Goal: Task Accomplishment & Management: Manage account settings

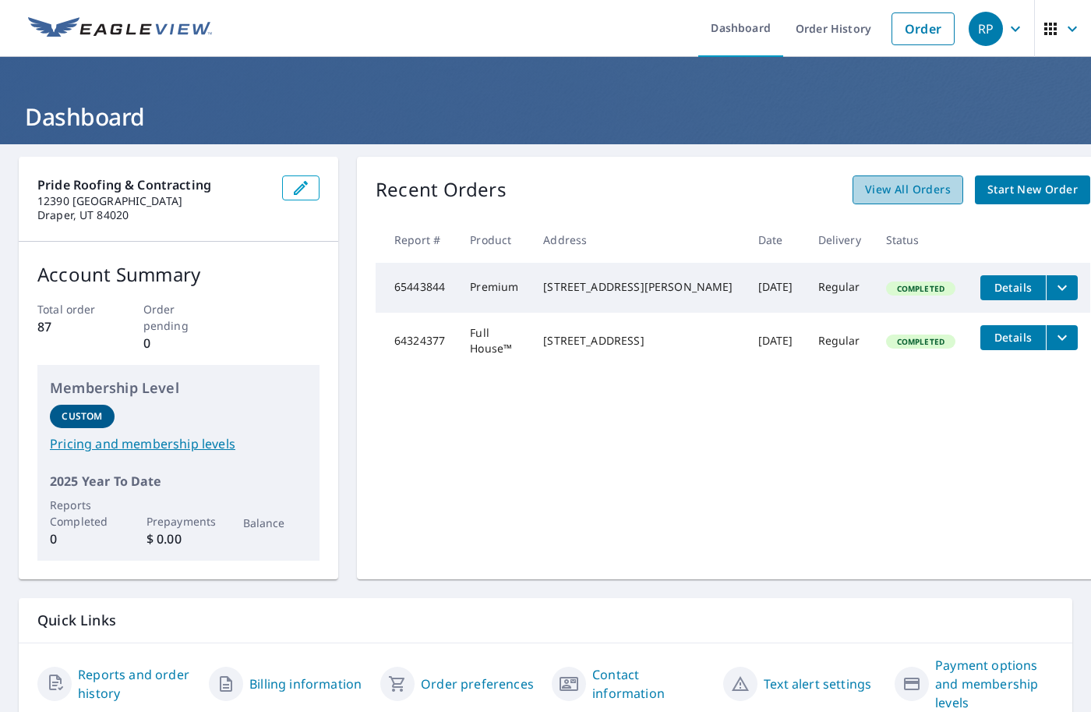
click at [865, 187] on span "View All Orders" at bounding box center [908, 189] width 86 height 19
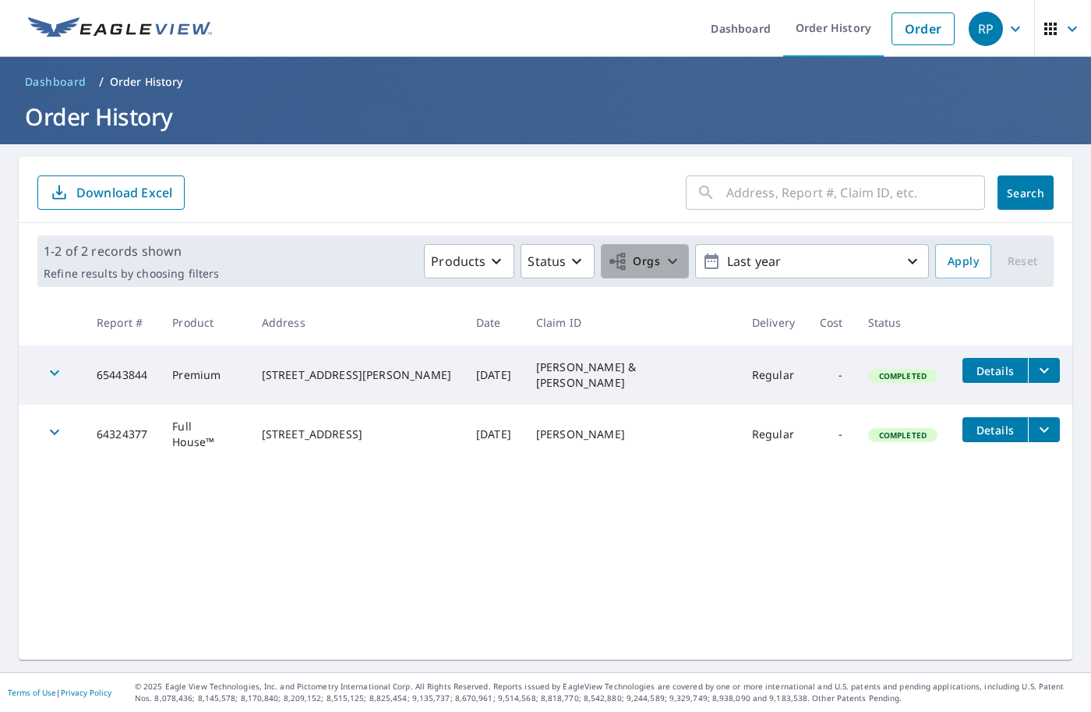
click at [638, 263] on span "Orgs" at bounding box center [634, 261] width 52 height 19
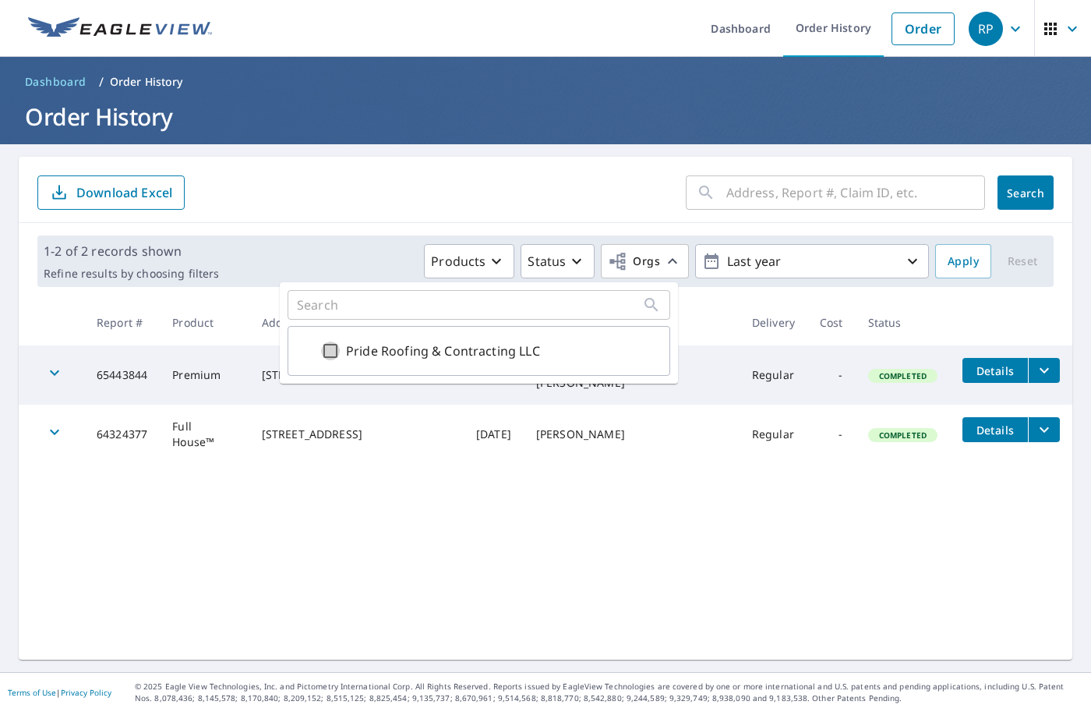
click at [331, 351] on input "Pride Roofing & Contracting LLC" at bounding box center [330, 350] width 19 height 19
checkbox input "true"
click at [956, 261] on span "Apply" at bounding box center [963, 261] width 31 height 19
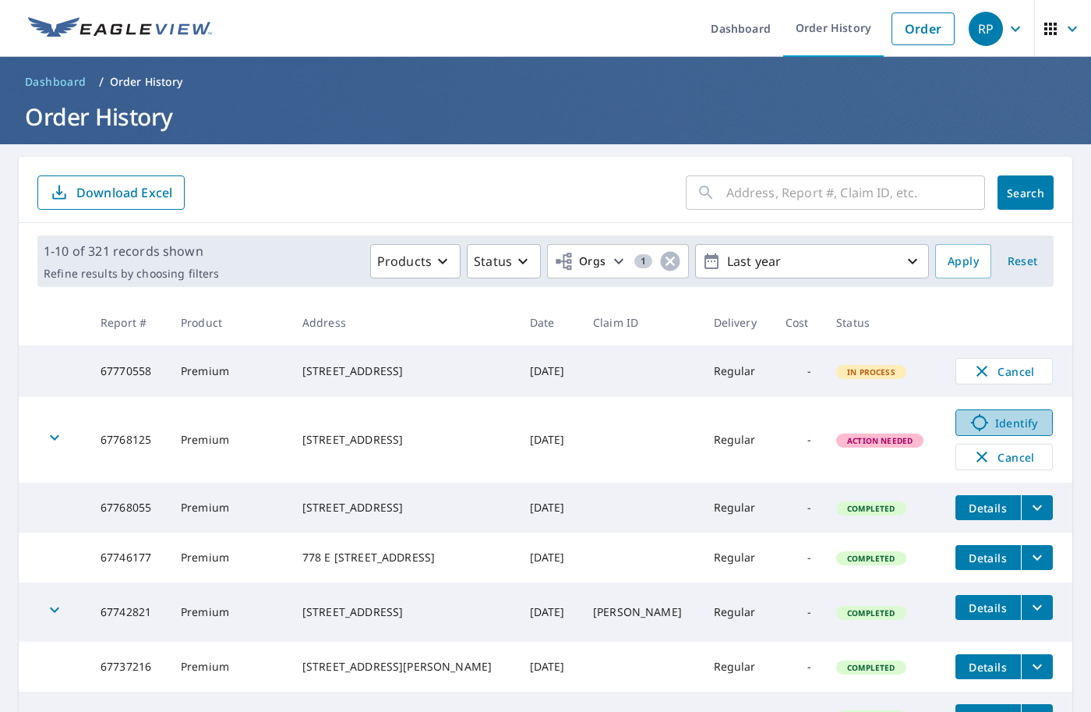
click at [994, 422] on span "Identify" at bounding box center [1004, 422] width 77 height 19
click at [54, 437] on icon "button" at bounding box center [54, 437] width 19 height 19
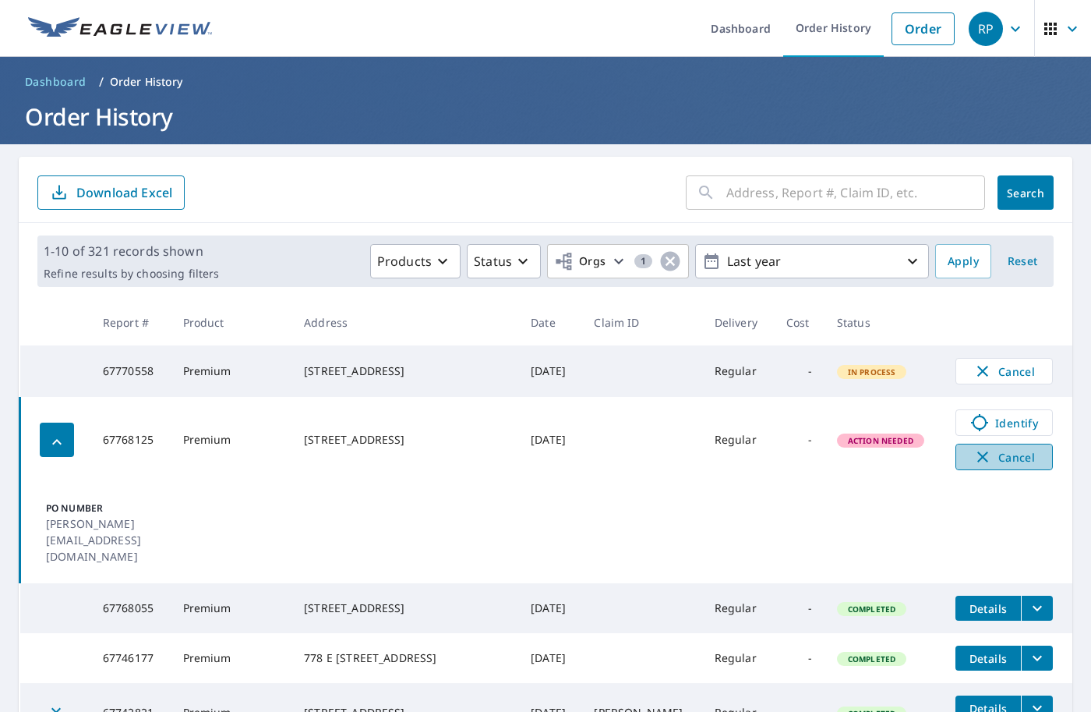
click at [999, 461] on span "Cancel" at bounding box center [1004, 456] width 65 height 19
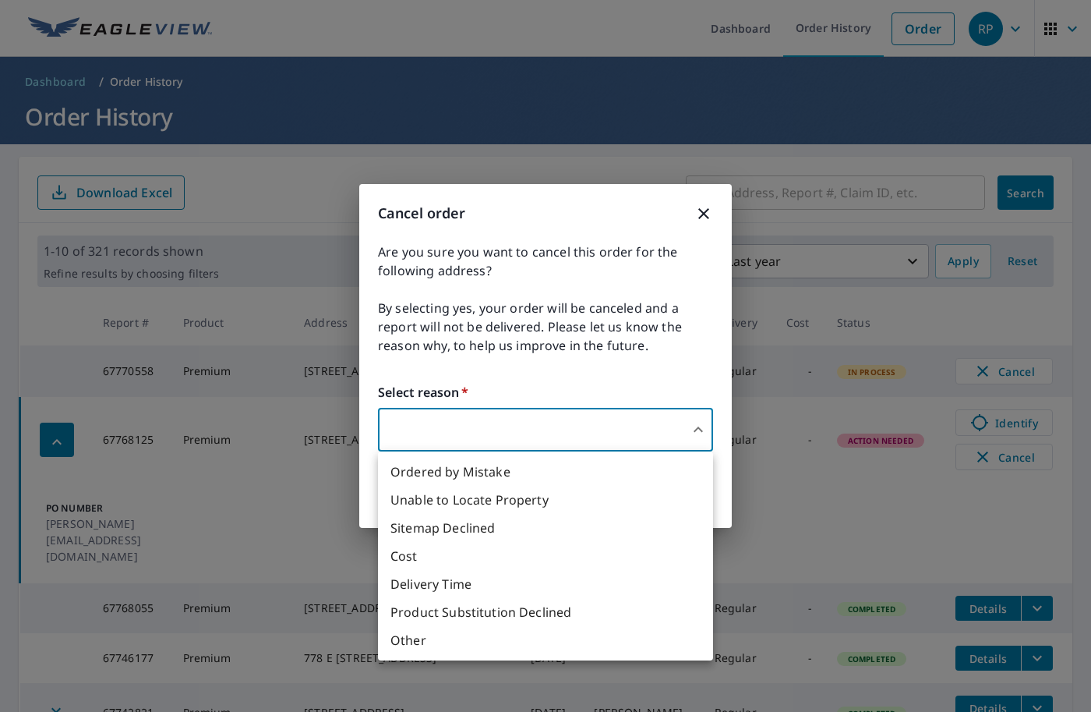
click at [468, 417] on body "RP RP Dashboard Order History Order RP Dashboard / Order History Order History …" at bounding box center [545, 356] width 1091 height 712
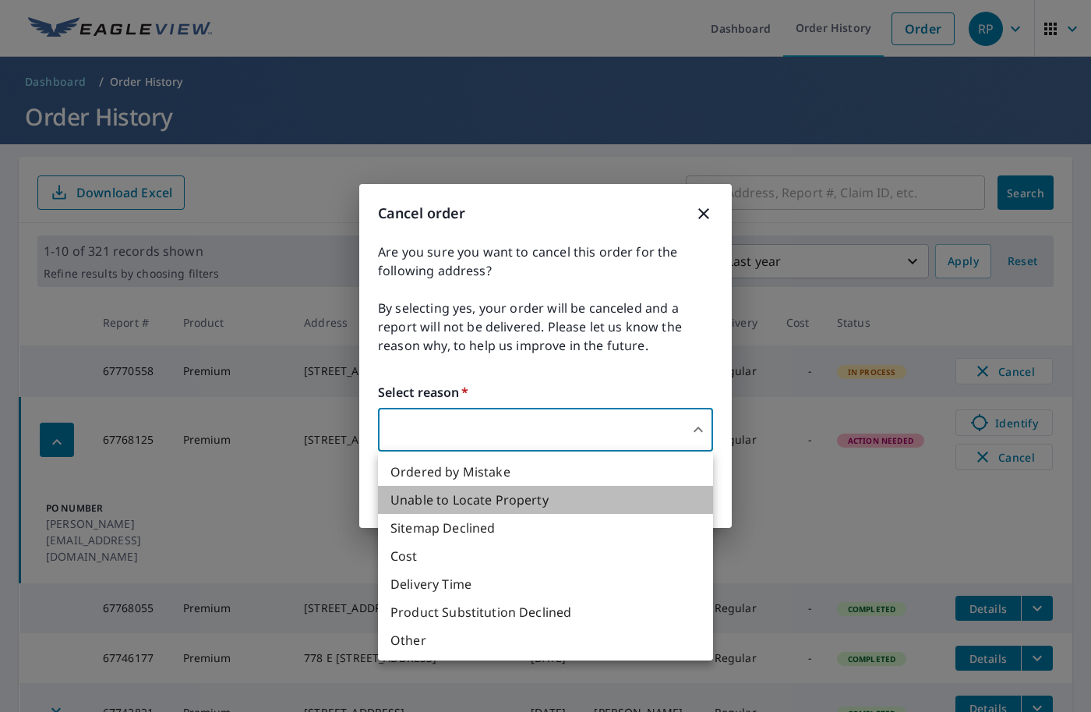
click at [461, 501] on li "Unable to Locate Property" at bounding box center [545, 500] width 335 height 28
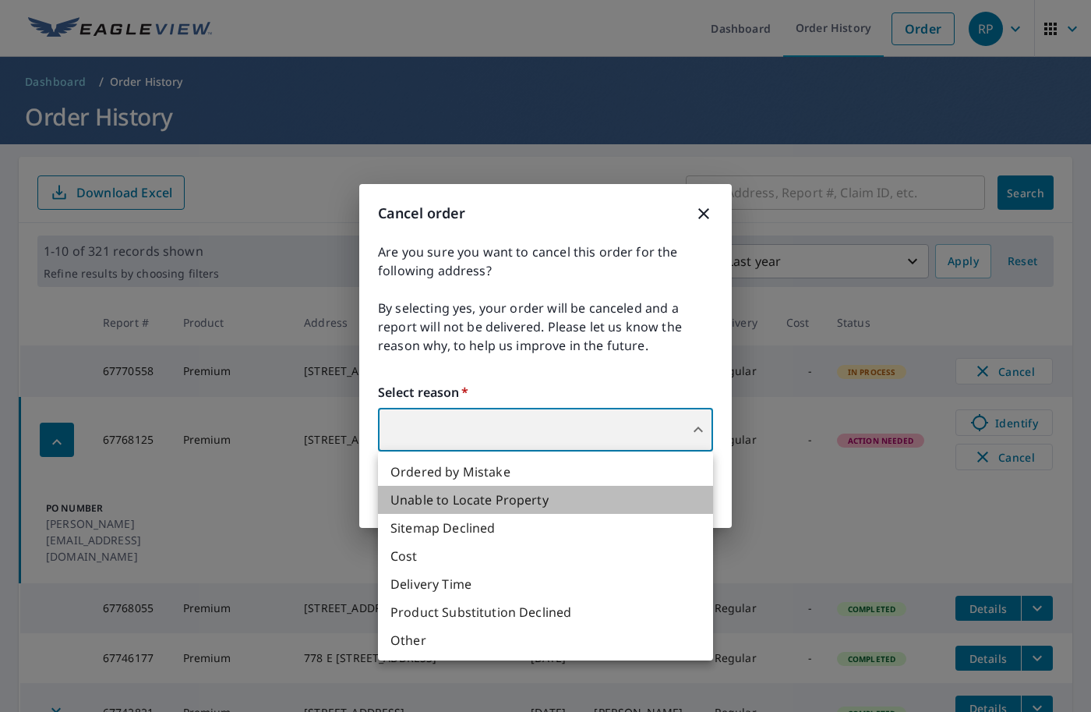
type input "31"
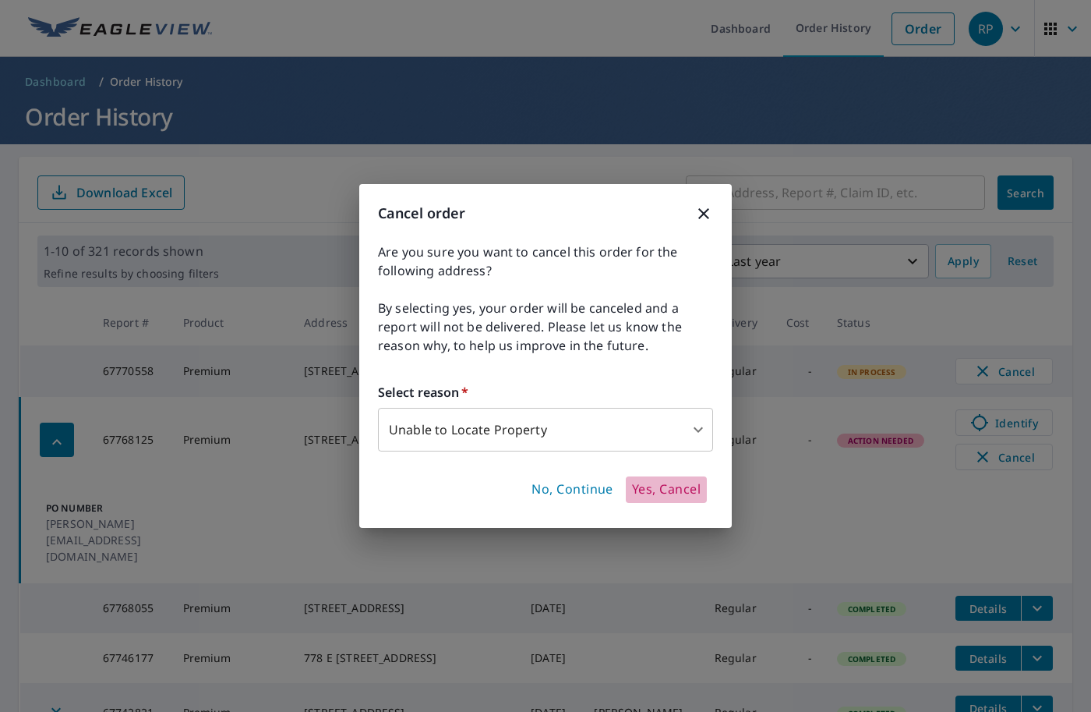
click at [650, 485] on span "Yes, Cancel" at bounding box center [666, 489] width 69 height 17
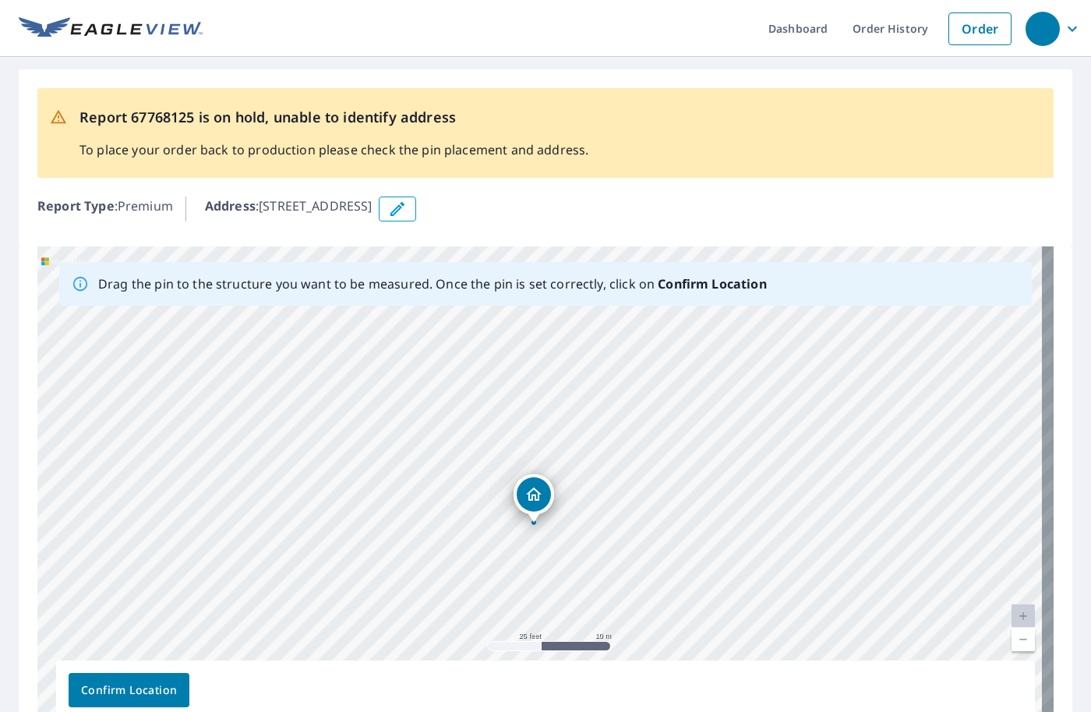
drag, startPoint x: 341, startPoint y: 499, endPoint x: 322, endPoint y: 514, distance: 24.4
click at [322, 514] on div "[STREET_ADDRESS]" at bounding box center [545, 490] width 1016 height 489
click at [405, 212] on icon "button" at bounding box center [398, 209] width 14 height 14
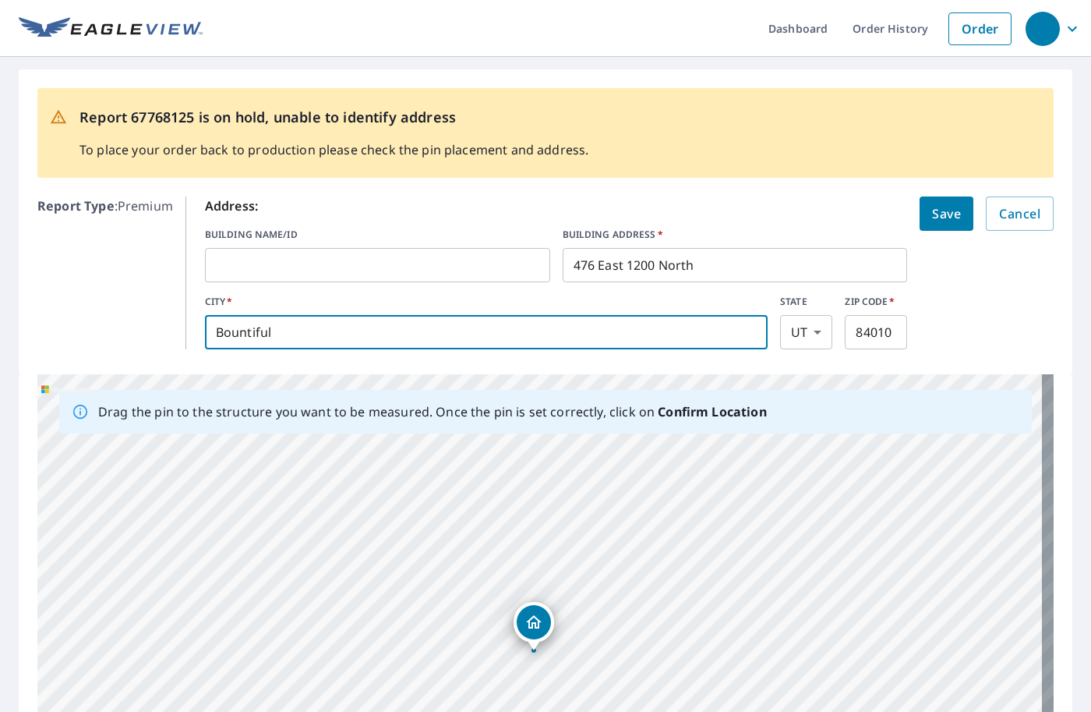
drag, startPoint x: 335, startPoint y: 333, endPoint x: 205, endPoint y: 330, distance: 130.2
click at [169, 327] on div "Report Type : Premium Address: BUILDING NAME/ID ​ BUILDING ADDRESS   * [STREET_…" at bounding box center [545, 272] width 1016 height 165
type input "Centerville"
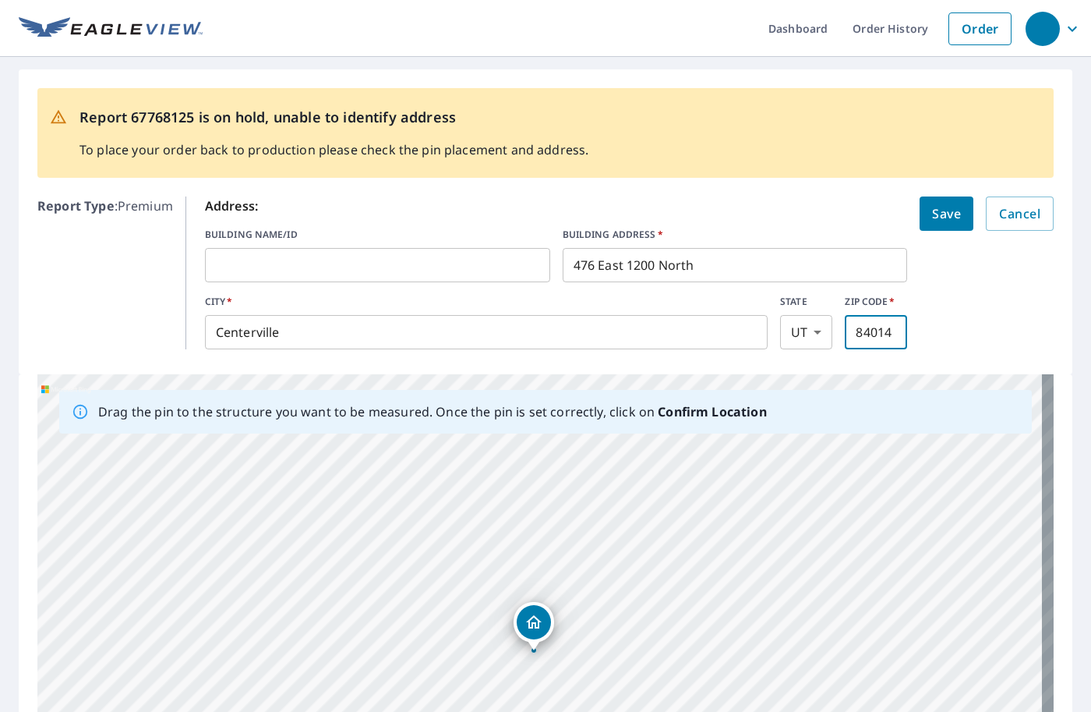
type input "84014"
click at [932, 215] on span "Save" at bounding box center [946, 214] width 29 height 22
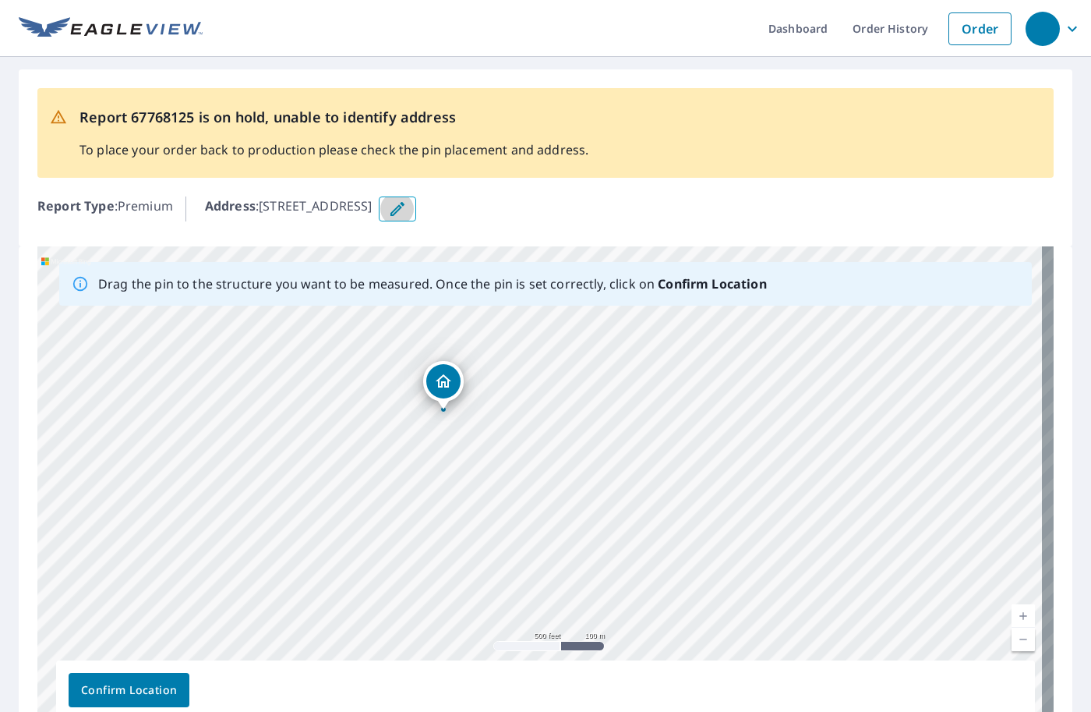
click at [407, 210] on icon "button" at bounding box center [397, 209] width 19 height 19
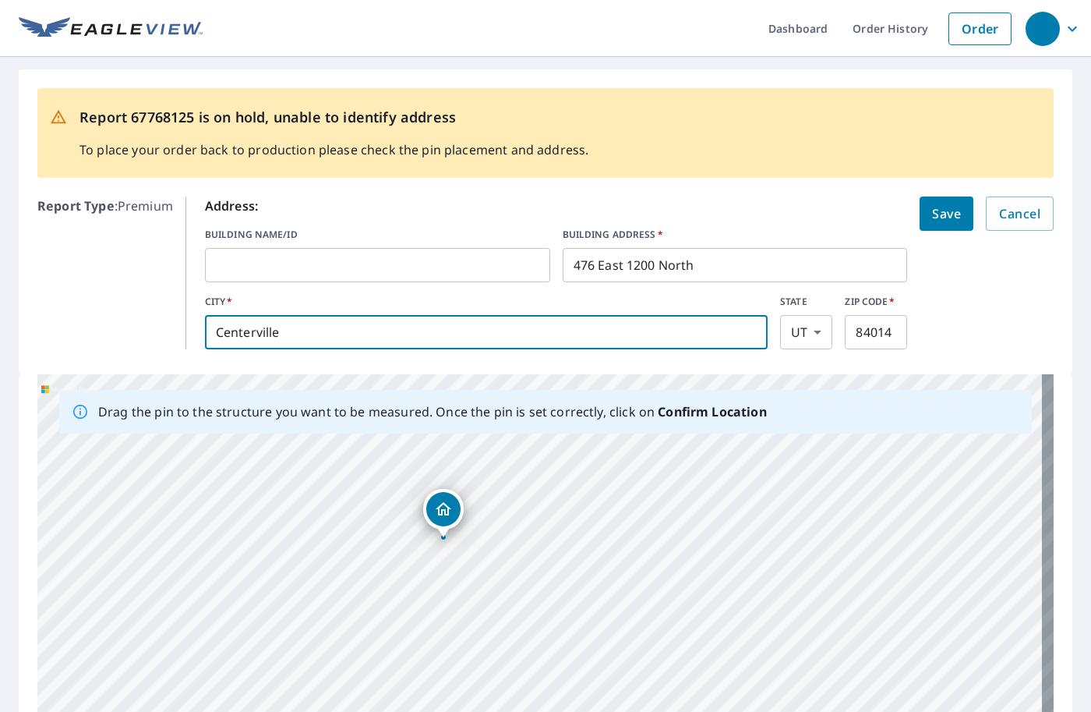
click at [358, 327] on input "Centerville" at bounding box center [486, 332] width 563 height 44
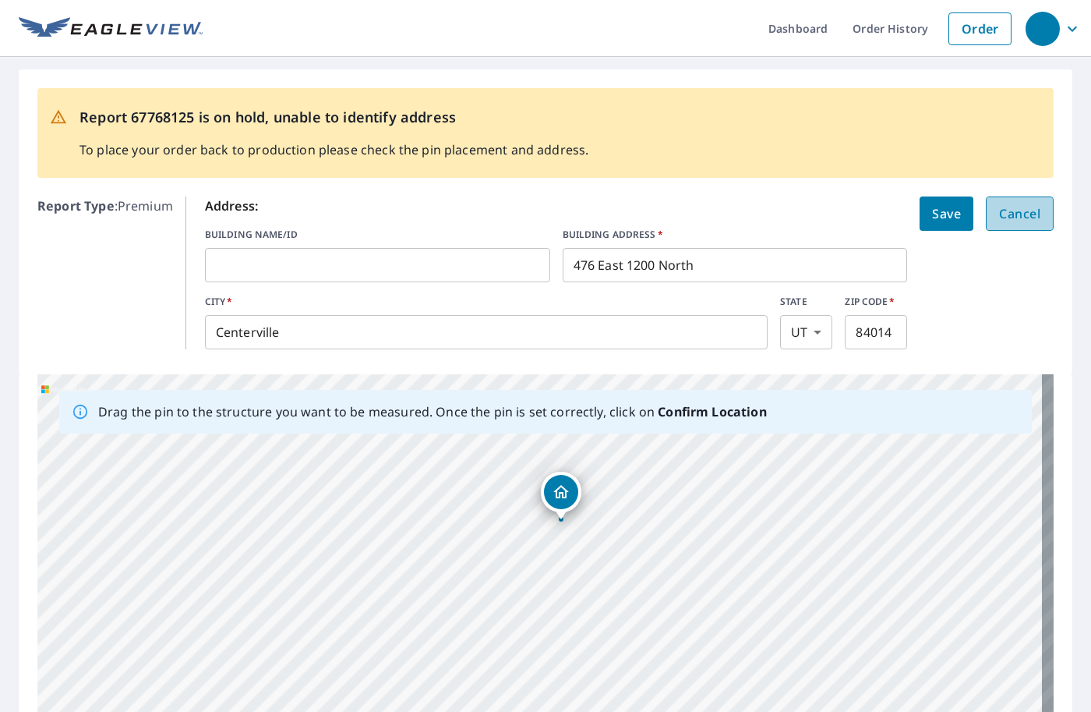
click at [1017, 214] on span "Cancel" at bounding box center [1019, 214] width 41 height 22
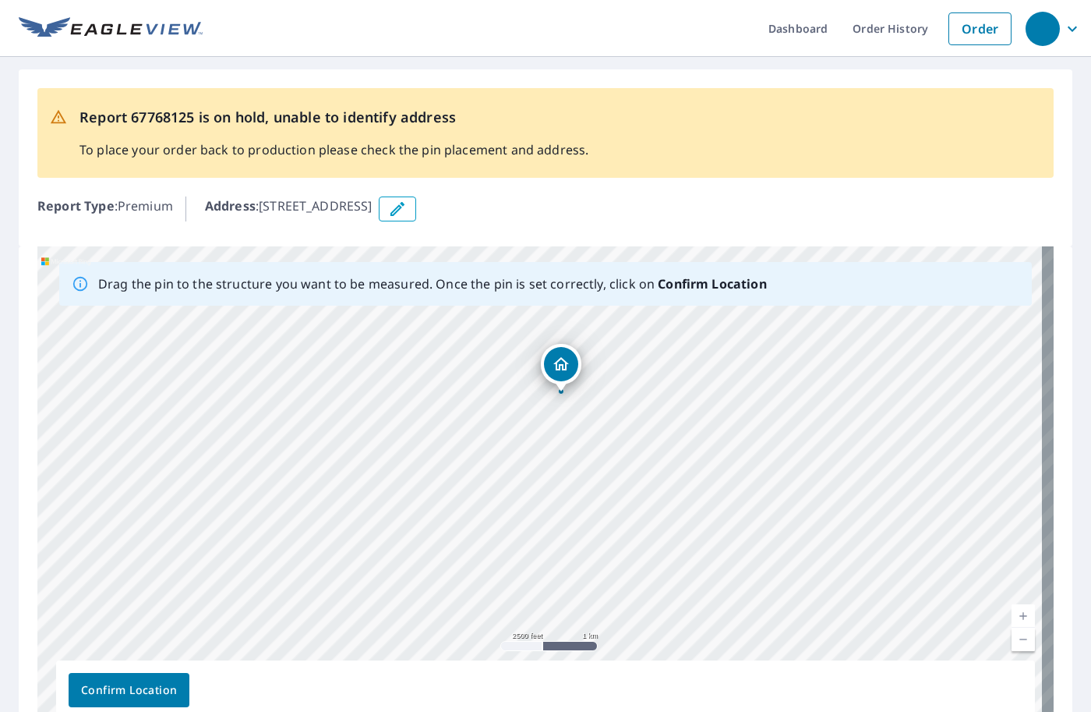
click at [407, 210] on icon "button" at bounding box center [397, 209] width 19 height 19
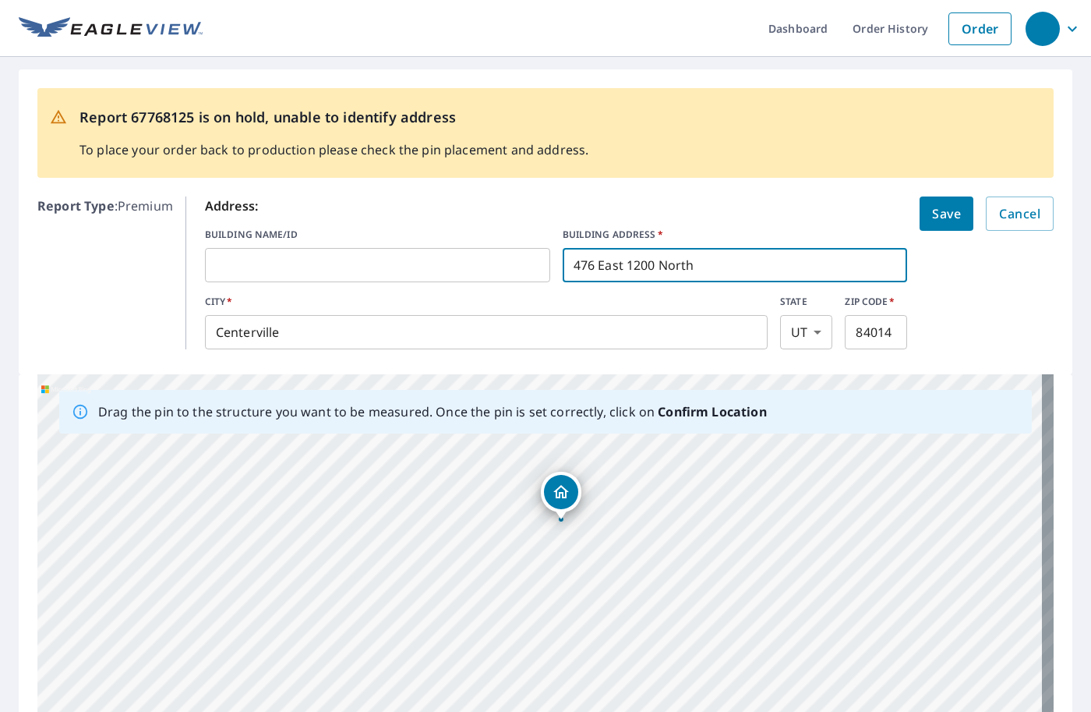
drag, startPoint x: 590, startPoint y: 264, endPoint x: 621, endPoint y: 359, distance: 99.3
click at [590, 265] on input "476 East 1200 North" at bounding box center [735, 265] width 345 height 44
type input "476 East 1200 North"
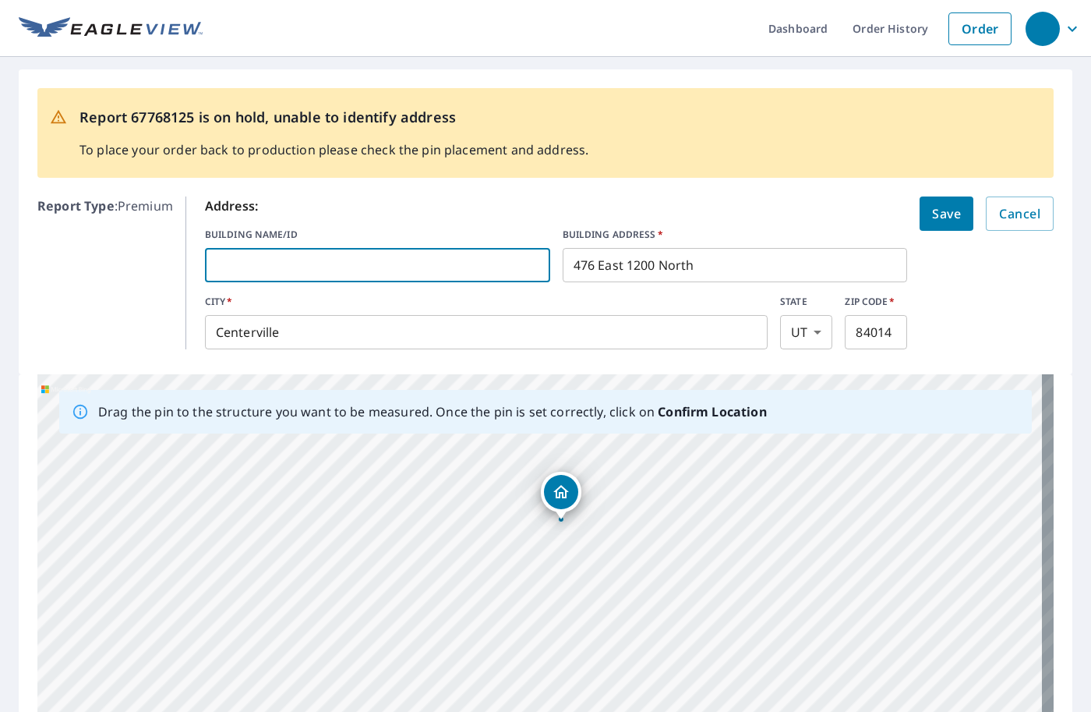
click at [244, 265] on input "text" at bounding box center [377, 265] width 345 height 44
click at [938, 223] on span "Save" at bounding box center [946, 214] width 29 height 22
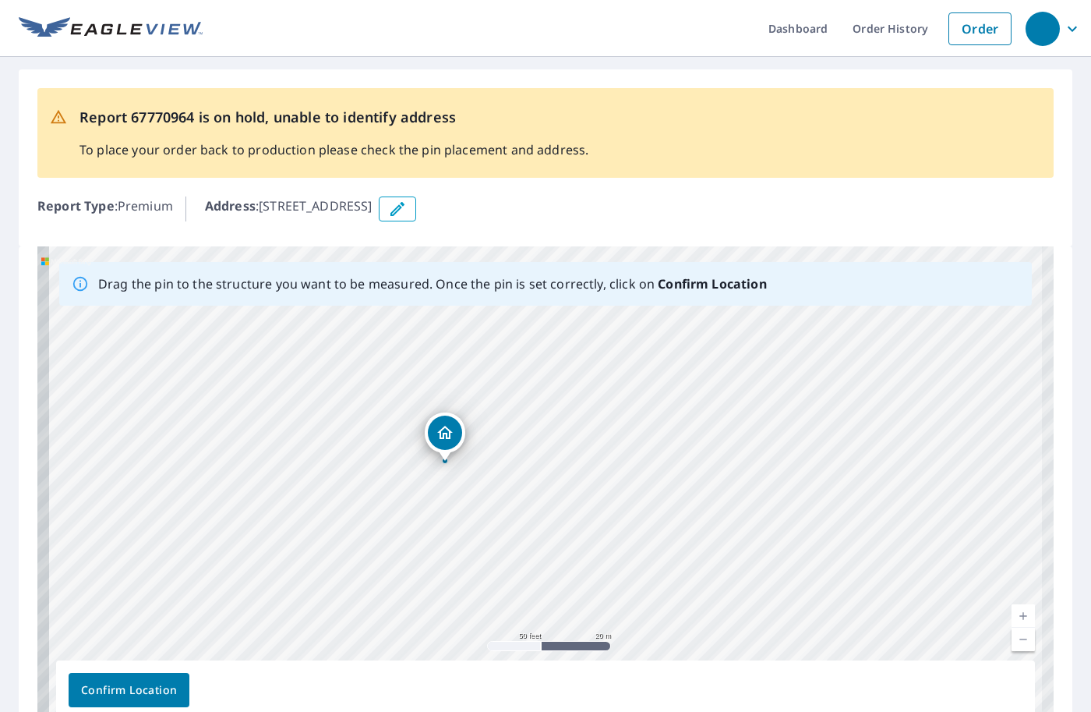
drag, startPoint x: 431, startPoint y: 596, endPoint x: 449, endPoint y: 564, distance: 36.0
click at [449, 564] on div "[GEOGRAPHIC_DATA][STREET_ADDRESS]" at bounding box center [545, 490] width 1016 height 489
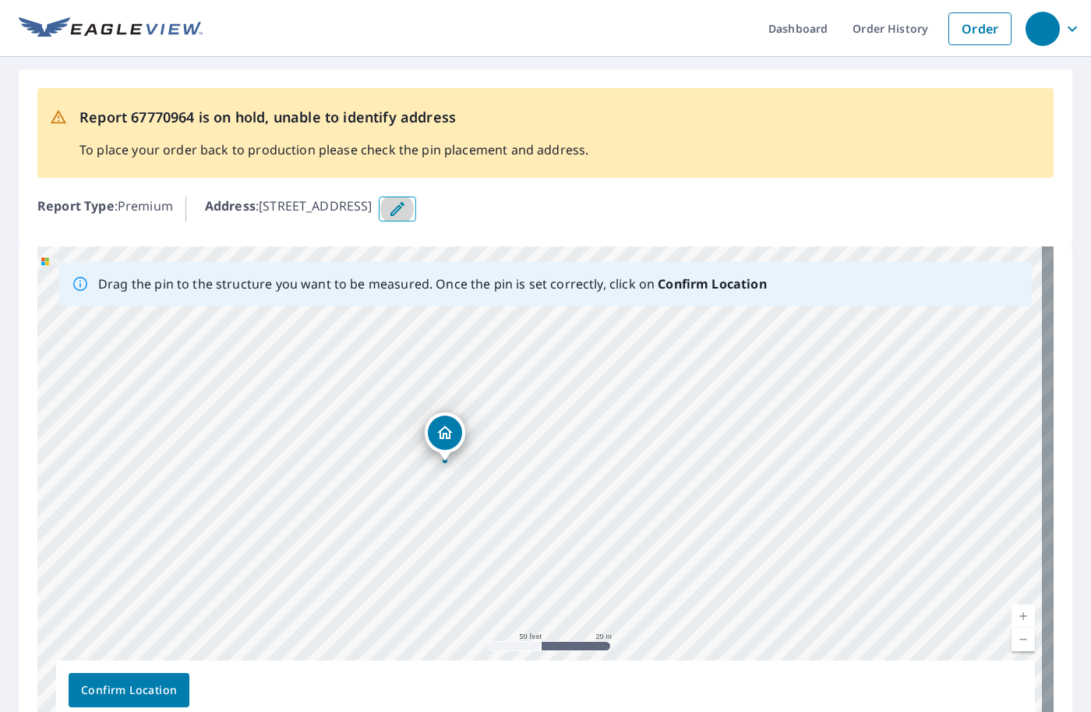
click at [405, 203] on icon "button" at bounding box center [398, 209] width 14 height 14
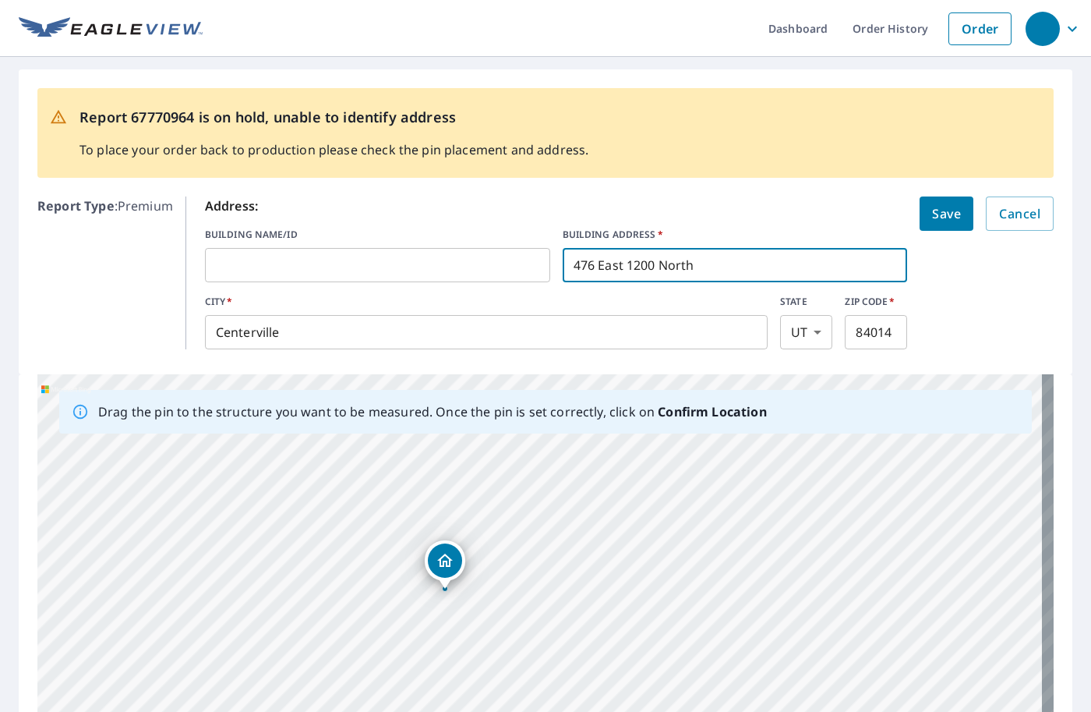
click at [578, 266] on input "476 East 1200 North" at bounding box center [735, 265] width 345 height 44
type input "[STREET_ADDRESS]"
click at [941, 216] on span "Save" at bounding box center [946, 214] width 29 height 22
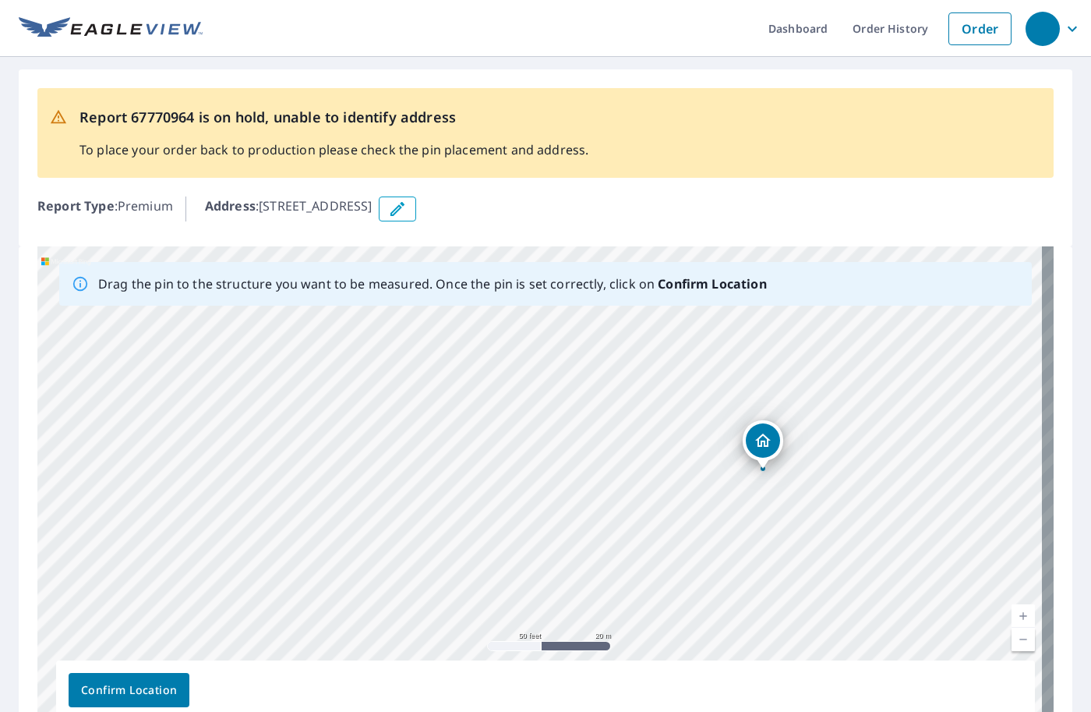
drag, startPoint x: 343, startPoint y: 462, endPoint x: 553, endPoint y: 454, distance: 209.9
click at [584, 445] on div "[STREET_ADDRESS]" at bounding box center [545, 490] width 1016 height 489
drag, startPoint x: 171, startPoint y: 527, endPoint x: 511, endPoint y: 500, distance: 340.9
click at [513, 501] on div "[STREET_ADDRESS]" at bounding box center [545, 490] width 1016 height 489
drag, startPoint x: 235, startPoint y: 483, endPoint x: 447, endPoint y: 457, distance: 214.5
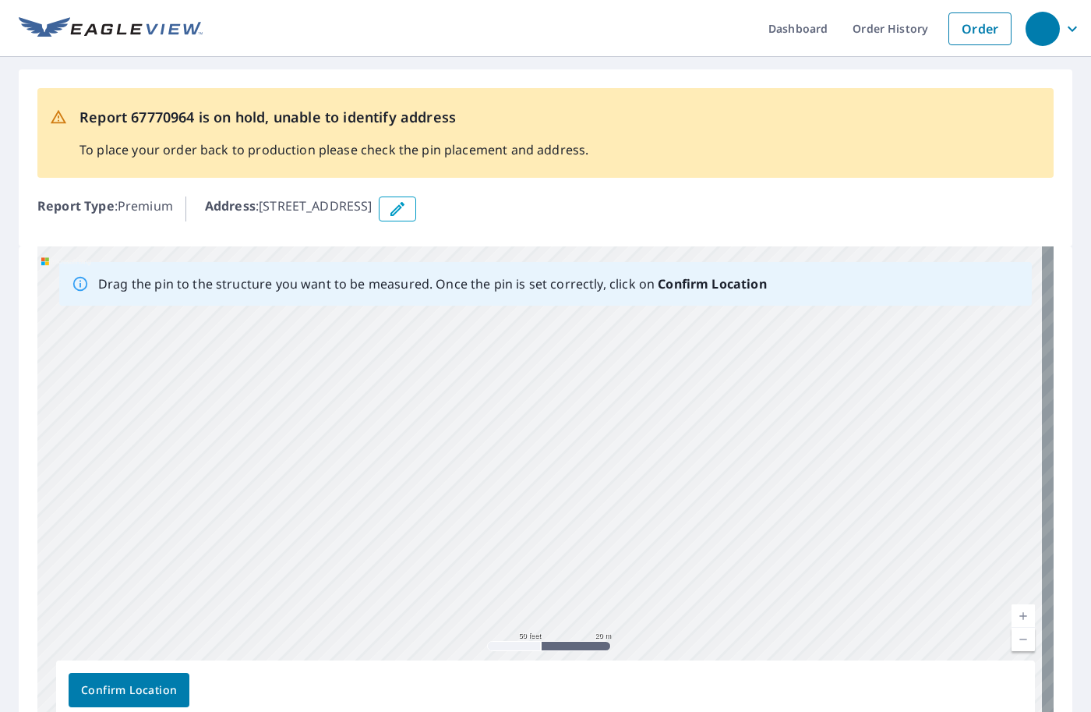
click at [473, 455] on div "[STREET_ADDRESS]" at bounding box center [545, 490] width 1016 height 489
drag, startPoint x: 253, startPoint y: 434, endPoint x: 456, endPoint y: 435, distance: 202.7
click at [456, 435] on div "[STREET_ADDRESS]" at bounding box center [545, 490] width 1016 height 489
drag, startPoint x: 796, startPoint y: 543, endPoint x: 584, endPoint y: 526, distance: 212.7
click at [578, 526] on div "[STREET_ADDRESS]" at bounding box center [545, 490] width 1016 height 489
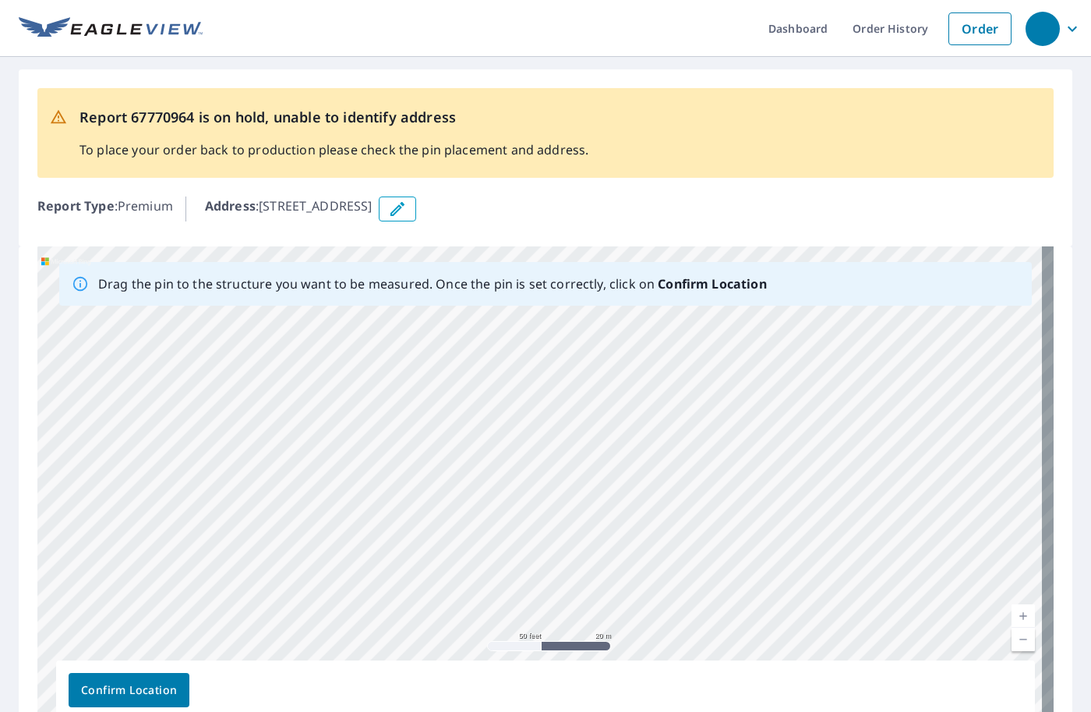
drag, startPoint x: 831, startPoint y: 514, endPoint x: 592, endPoint y: 514, distance: 239.3
click at [592, 510] on div "[STREET_ADDRESS]" at bounding box center [545, 490] width 1016 height 489
drag, startPoint x: 947, startPoint y: 496, endPoint x: 651, endPoint y: 521, distance: 297.3
click at [654, 518] on div "[STREET_ADDRESS]" at bounding box center [545, 490] width 1016 height 489
drag, startPoint x: 798, startPoint y: 390, endPoint x: 130, endPoint y: 468, distance: 672.6
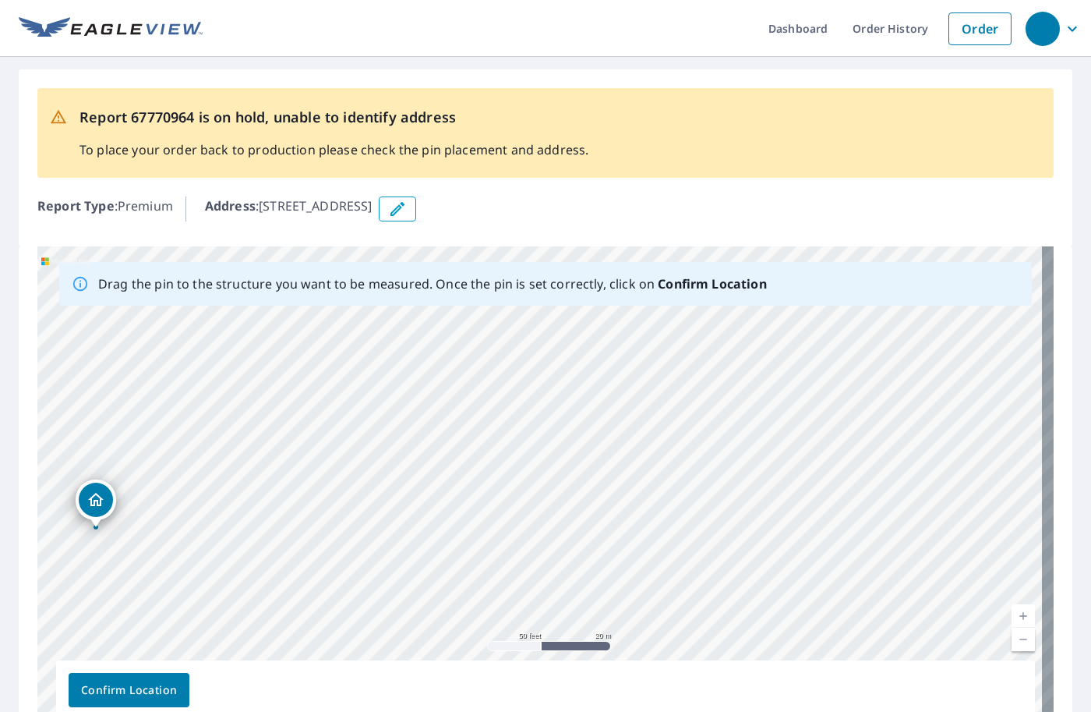
drag, startPoint x: 536, startPoint y: 451, endPoint x: 91, endPoint y: 490, distance: 446.0
click at [91, 490] on div "[STREET_ADDRESS]" at bounding box center [545, 490] width 1016 height 489
drag, startPoint x: 540, startPoint y: 461, endPoint x: 380, endPoint y: 451, distance: 160.9
click at [380, 451] on div "[STREET_ADDRESS]" at bounding box center [545, 490] width 1016 height 489
click at [533, 455] on div "[STREET_ADDRESS]" at bounding box center [545, 490] width 1016 height 489
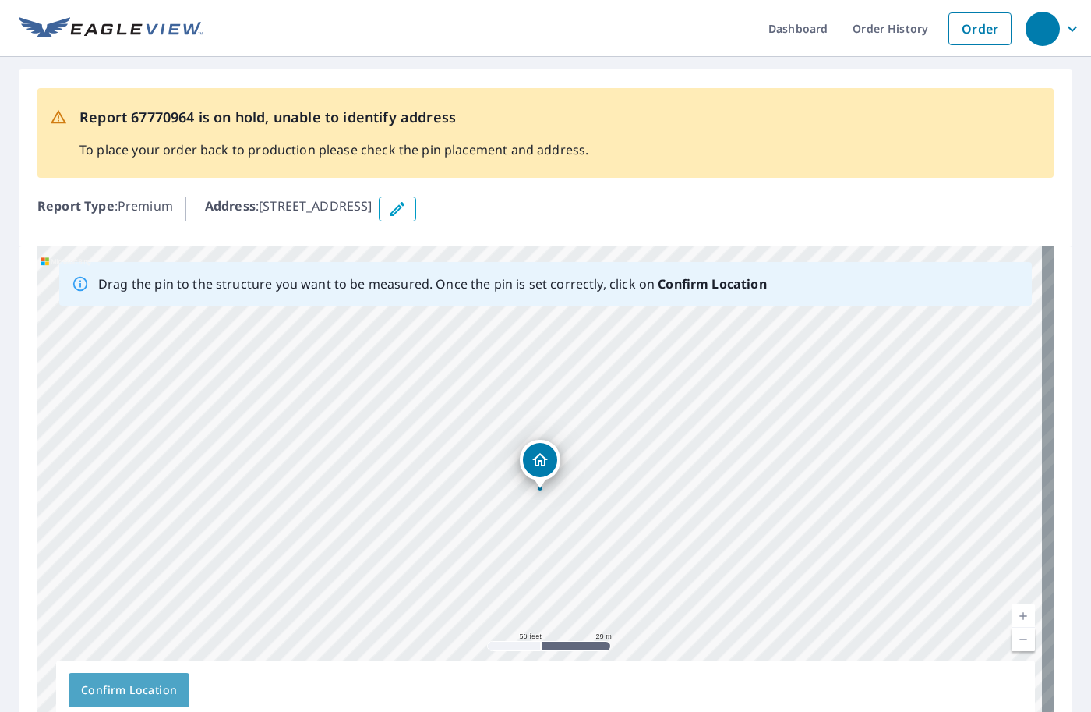
click at [145, 682] on span "Confirm Location" at bounding box center [129, 690] width 96 height 19
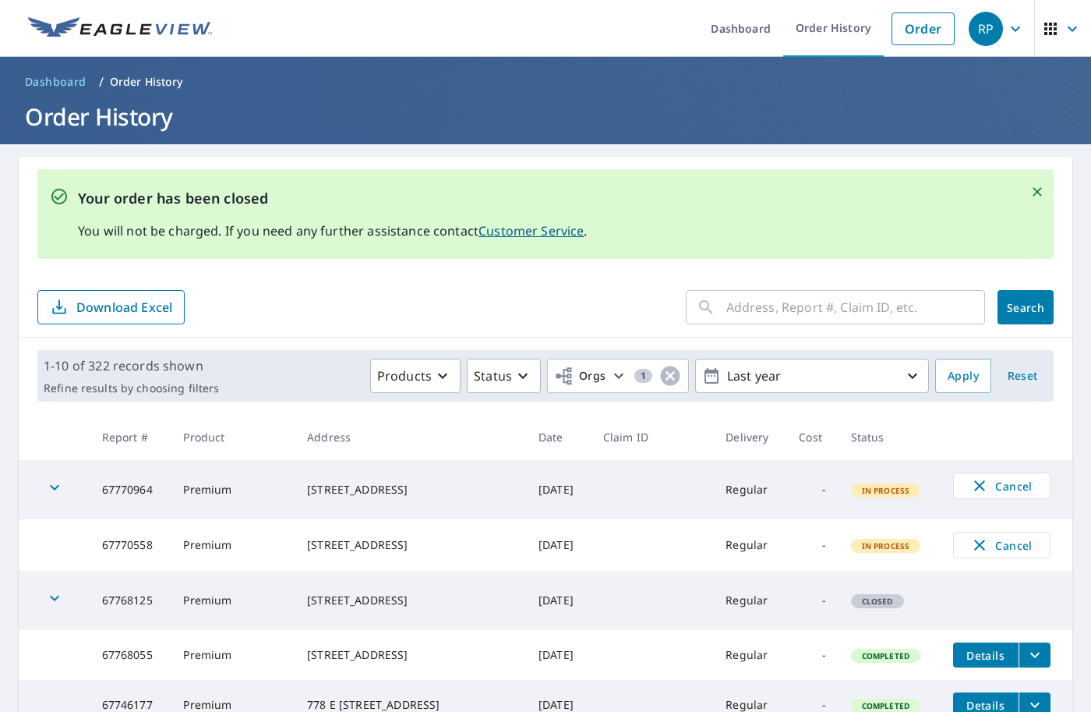
scroll to position [78, 0]
